Goal: Transaction & Acquisition: Purchase product/service

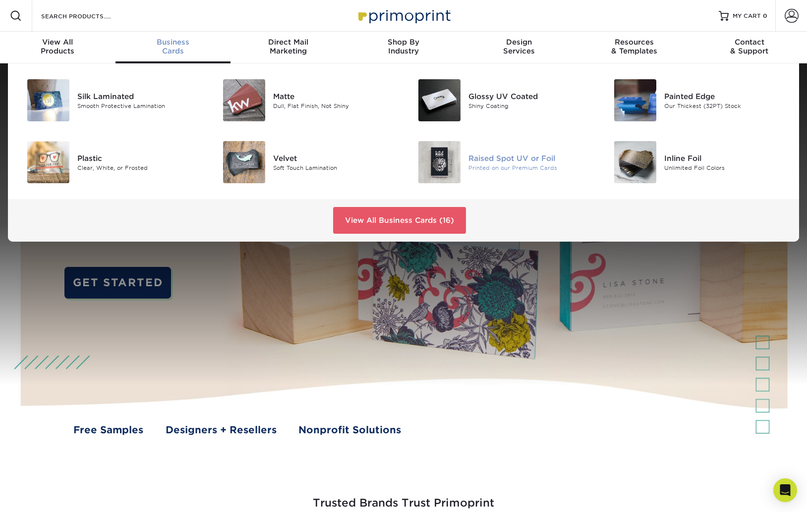
click at [522, 158] on div "Raised Spot UV or Foil" at bounding box center [529, 158] width 123 height 11
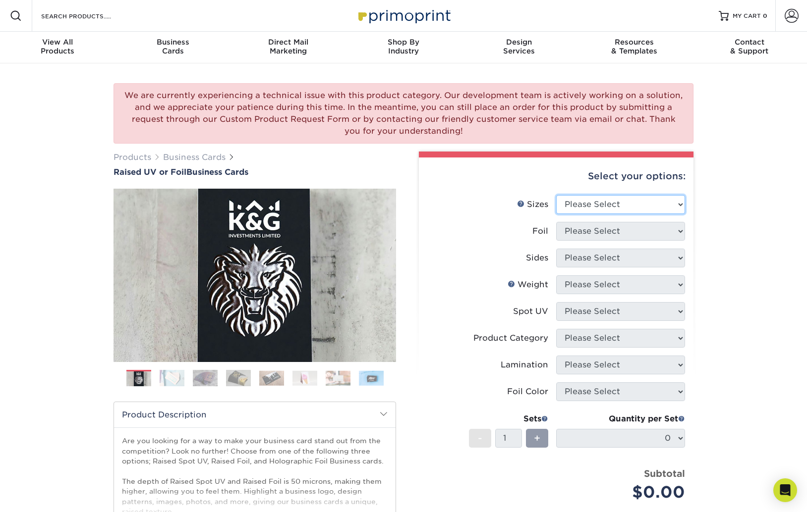
select select "2.00x3.50"
select select "0"
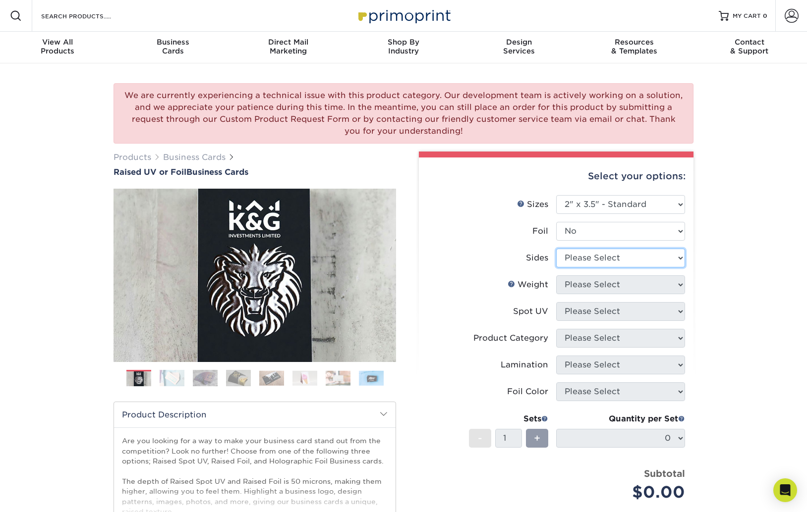
select select "13abbda7-1d64-4f25-8bb2-c179b224825d"
select select "16PT"
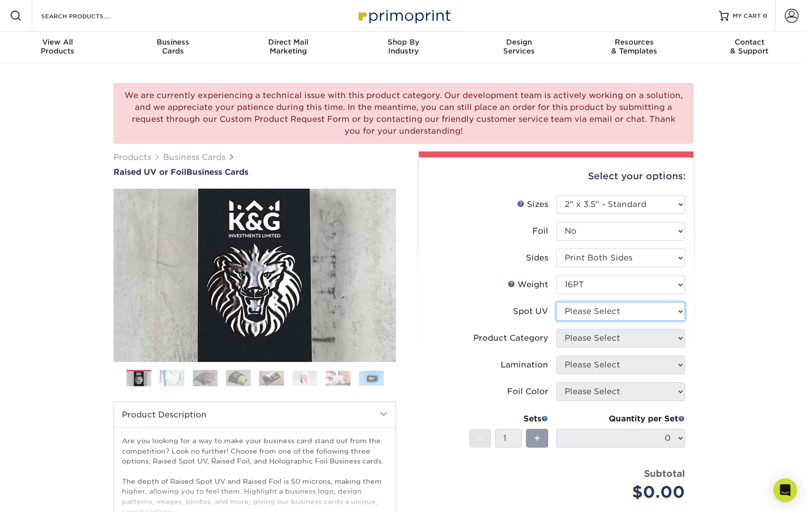
select select "1"
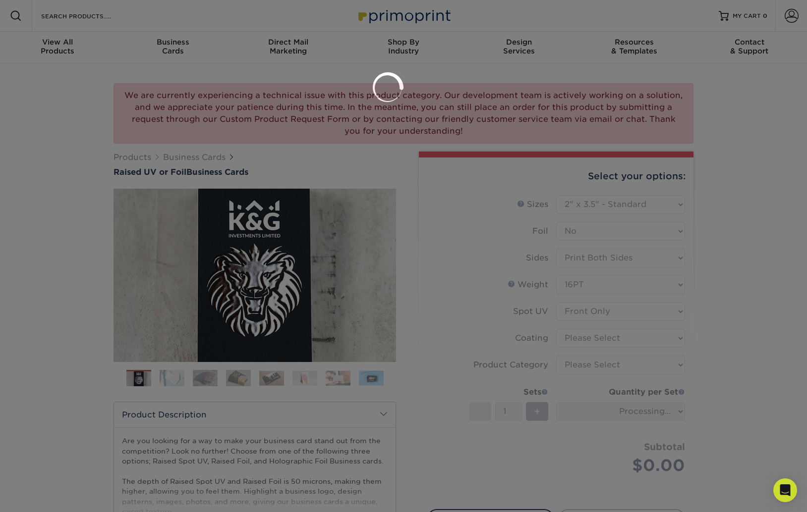
click at [600, 336] on div at bounding box center [403, 256] width 807 height 512
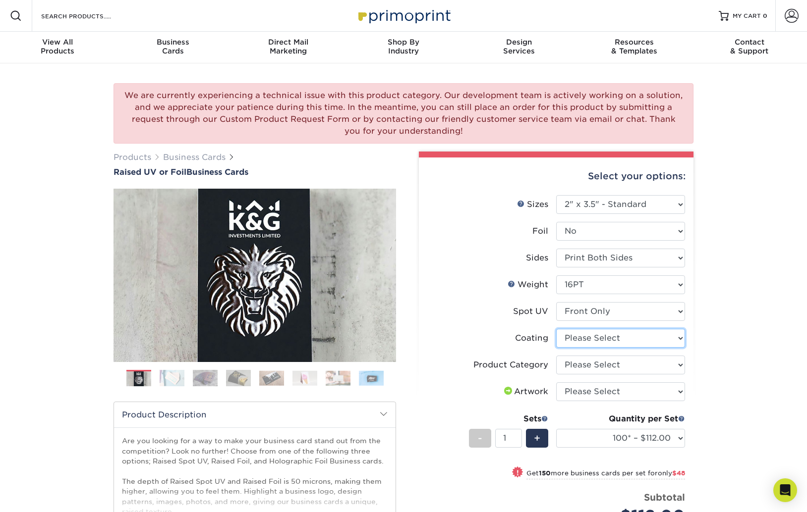
select select "3e7618de-abca-4bda-9f97-8b9129e913d8"
click at [0, 0] on div "× Raised Spot UV Raised Spot UV can not exceed 30% otherwise there is a risk of…" at bounding box center [0, 0] width 0 height 0
select select "3b5148f1-0588-4f88-a218-97bcfdce65c1"
select select "upload"
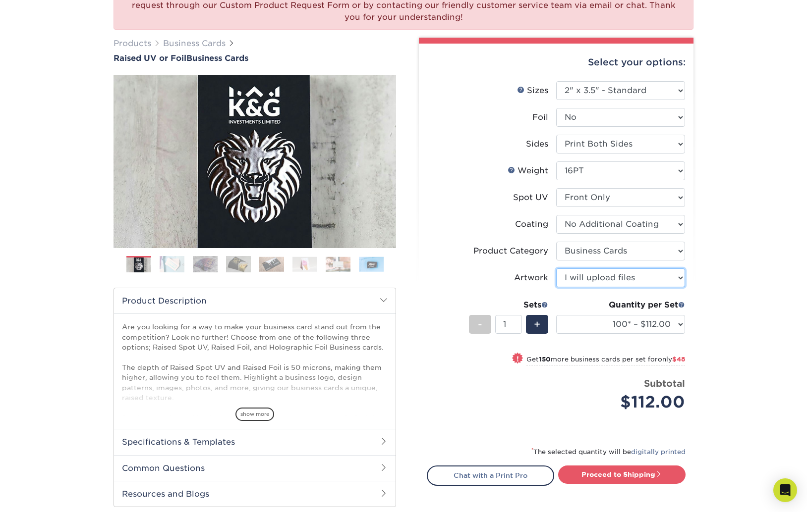
scroll to position [114, 0]
click at [172, 264] on img at bounding box center [172, 264] width 25 height 17
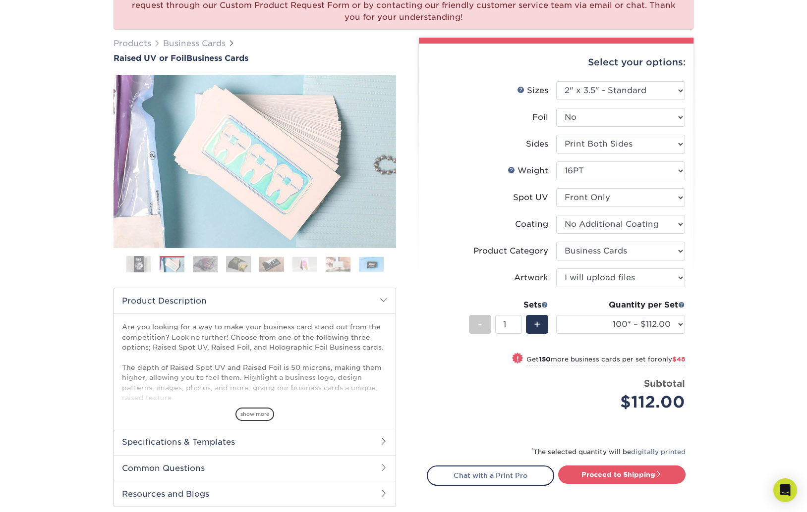
click at [210, 265] on img at bounding box center [205, 264] width 25 height 17
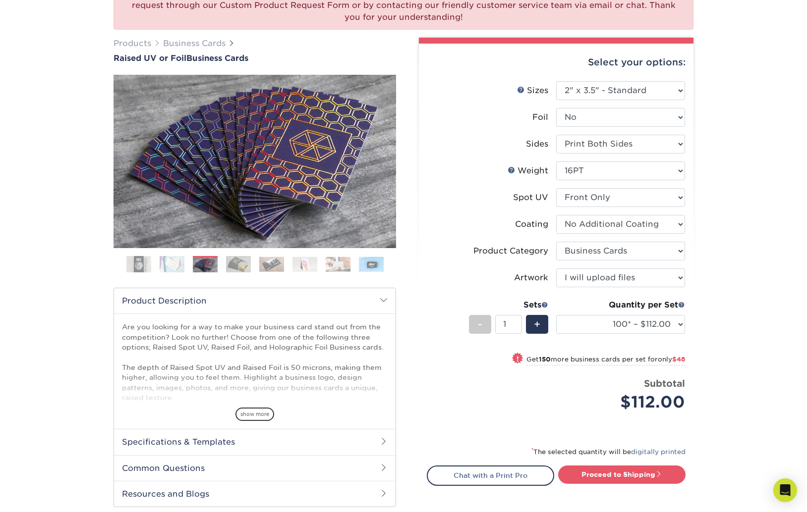
click at [236, 265] on img at bounding box center [238, 264] width 25 height 17
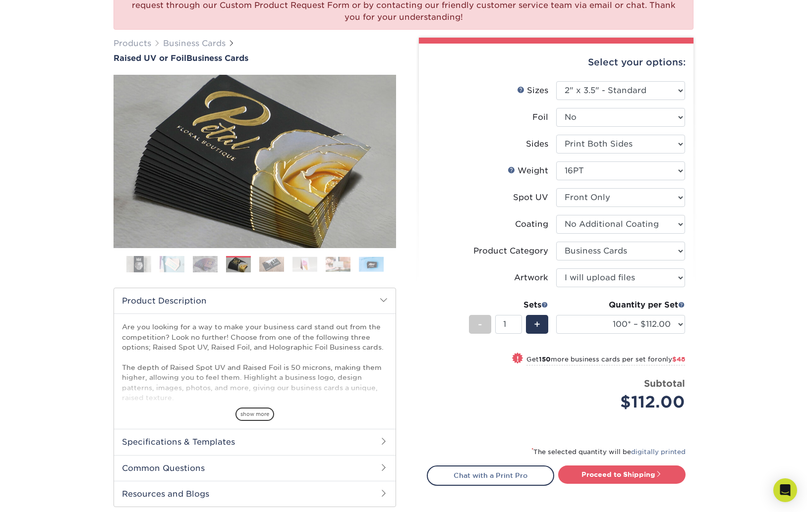
click at [276, 264] on img at bounding box center [271, 264] width 25 height 15
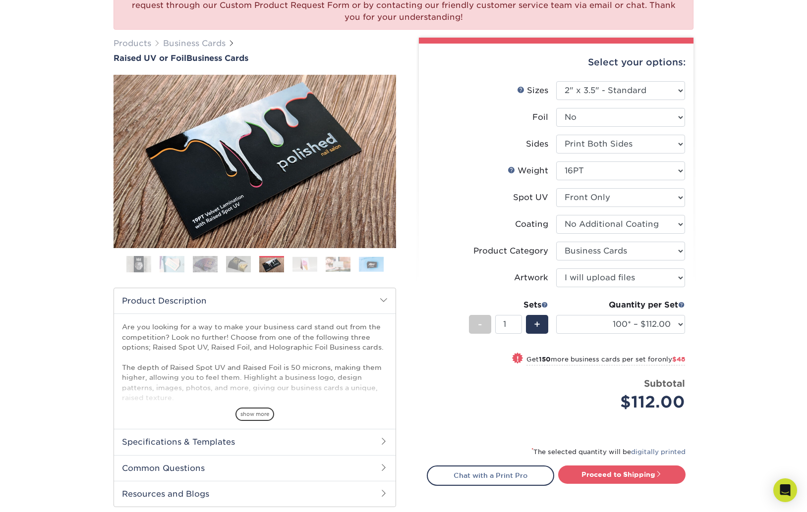
click at [306, 265] on img at bounding box center [304, 264] width 25 height 15
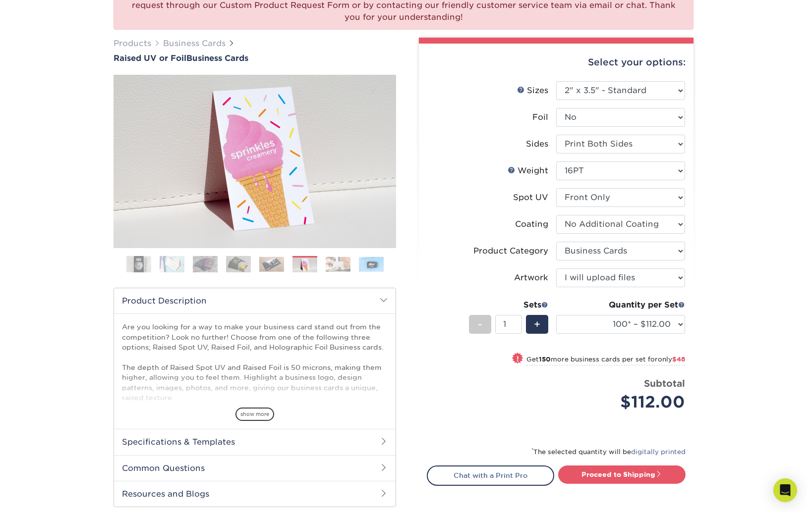
click at [334, 266] on img at bounding box center [338, 264] width 25 height 15
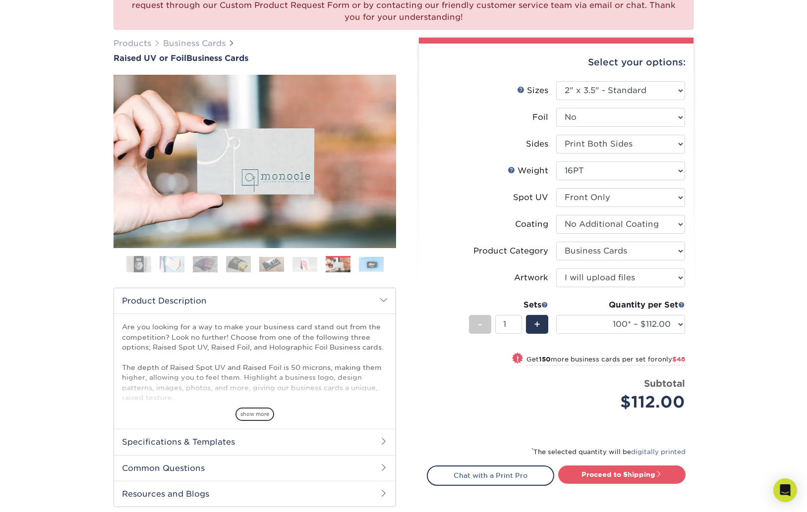
click at [368, 266] on img at bounding box center [371, 264] width 25 height 15
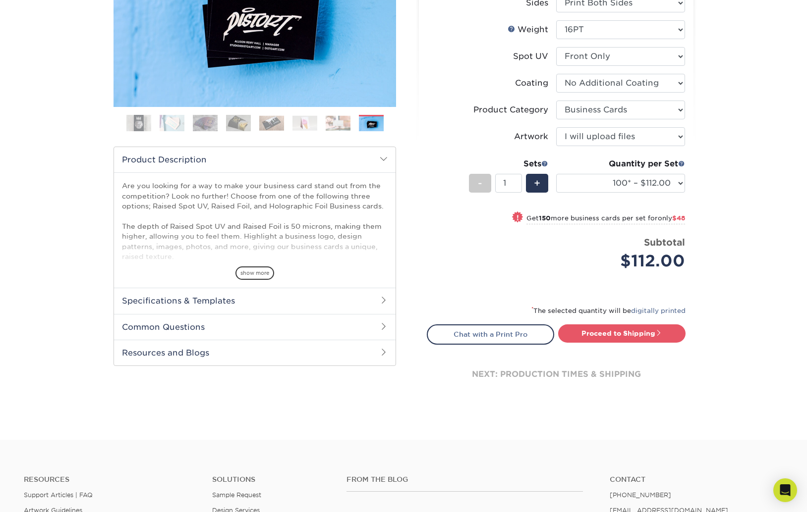
scroll to position [259, 0]
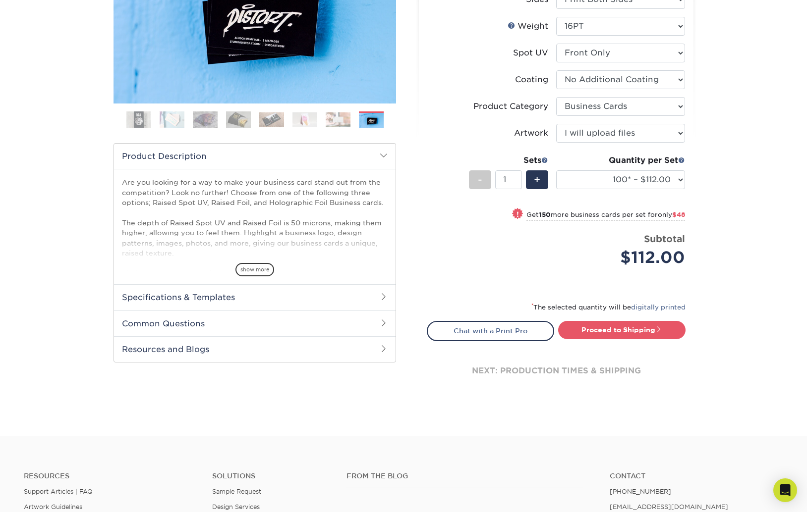
click at [173, 291] on h2 "Specifications & Templates" at bounding box center [254, 297] width 281 height 26
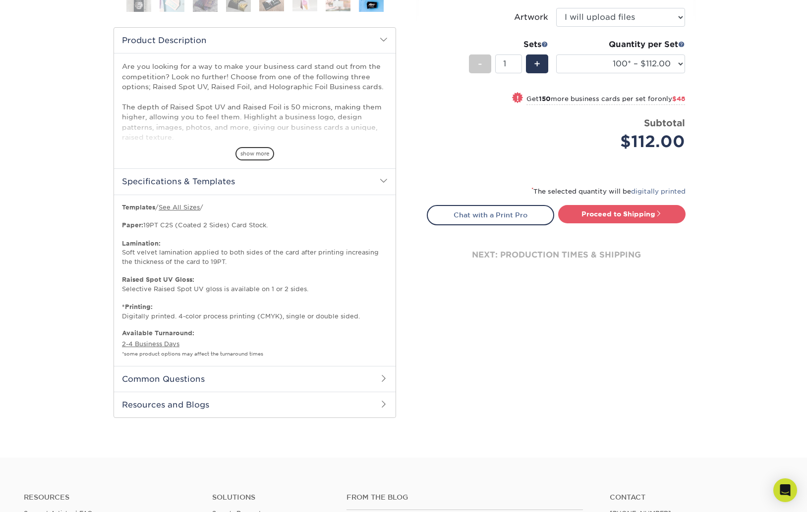
scroll to position [398, 0]
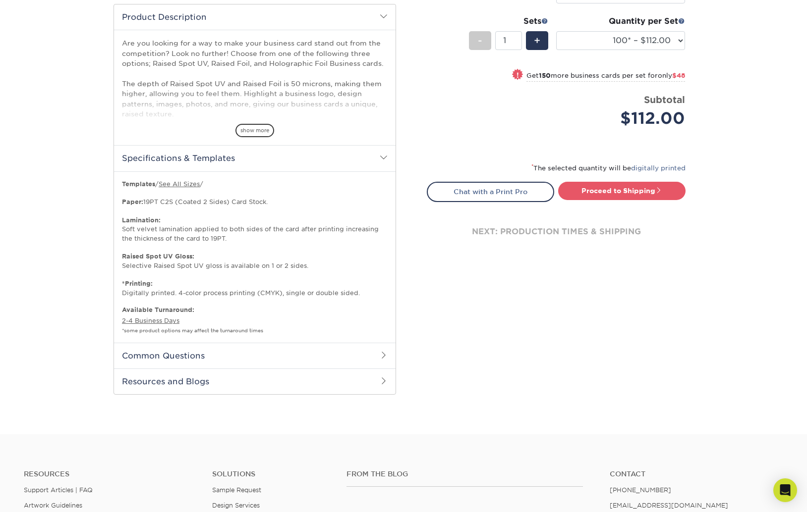
click at [178, 354] on h2 "Common Questions" at bounding box center [254, 356] width 281 height 26
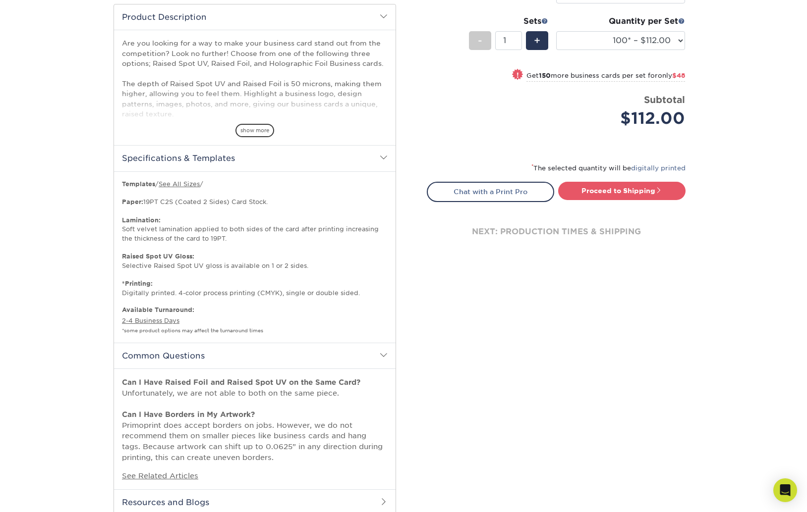
scroll to position [536, 0]
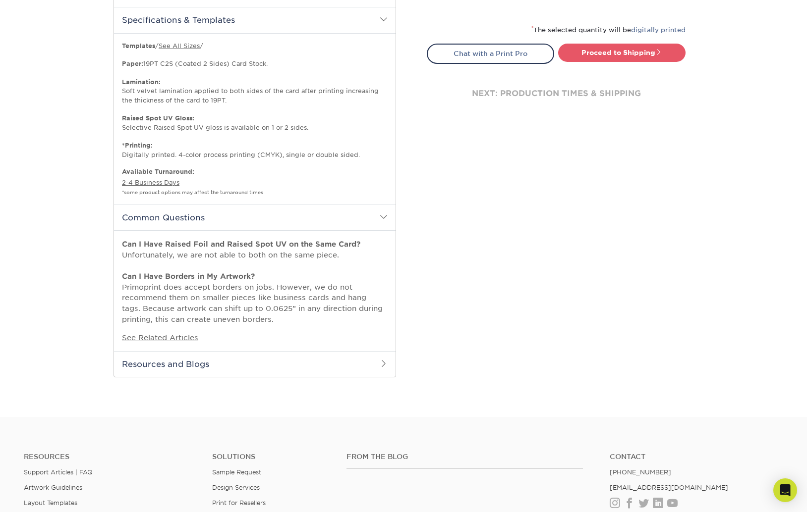
click at [223, 357] on h2 "Resources and Blogs" at bounding box center [254, 364] width 281 height 26
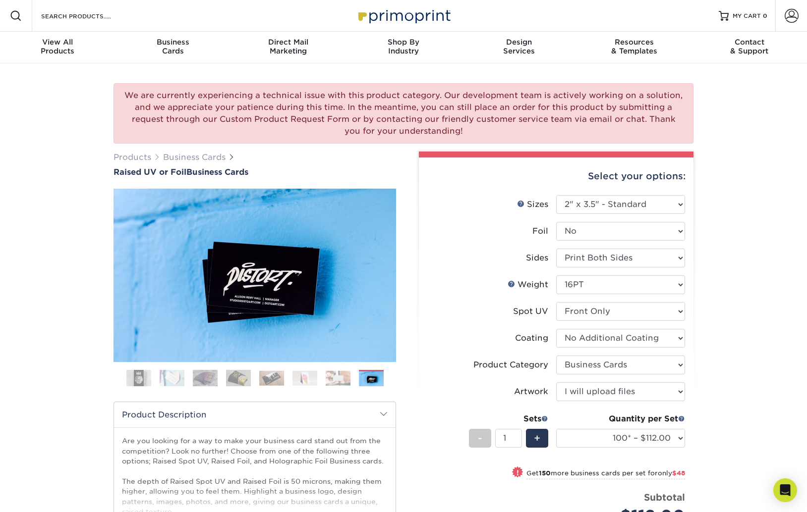
scroll to position [0, 0]
